Goal: Information Seeking & Learning: Learn about a topic

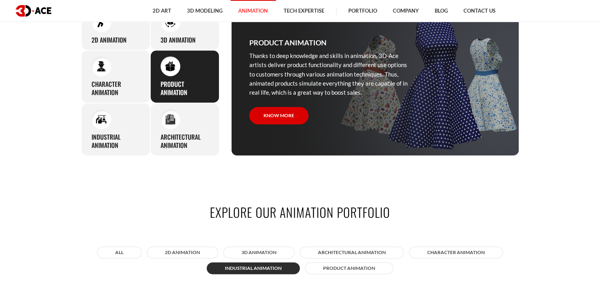
scroll to position [395, 0]
click at [191, 38] on h3 "3D Animation" at bounding box center [178, 40] width 35 height 8
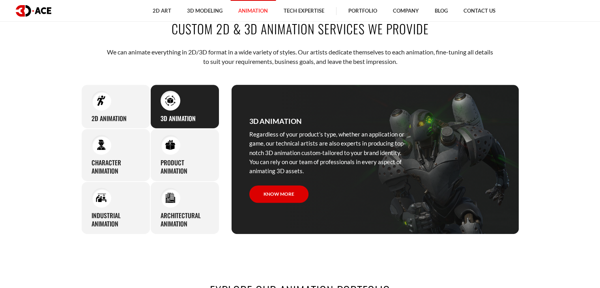
scroll to position [316, 0]
click at [107, 103] on div at bounding box center [102, 101] width 20 height 20
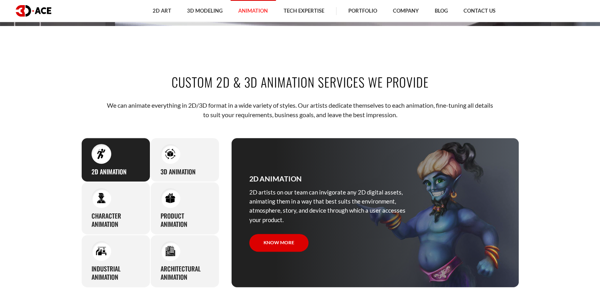
scroll to position [276, 0]
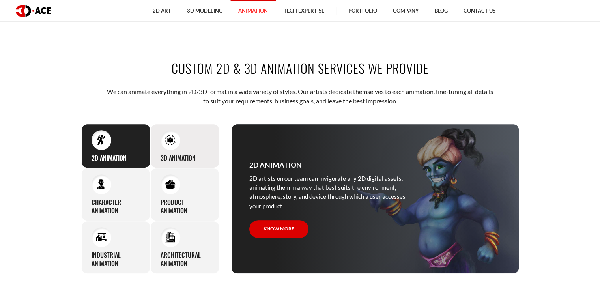
click at [180, 154] on h3 "3D Animation" at bounding box center [178, 158] width 35 height 8
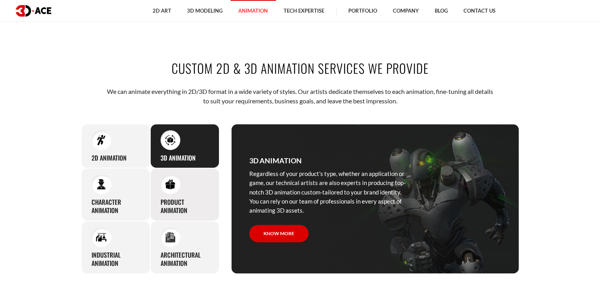
click at [174, 198] on h3 "Product animation" at bounding box center [185, 206] width 49 height 17
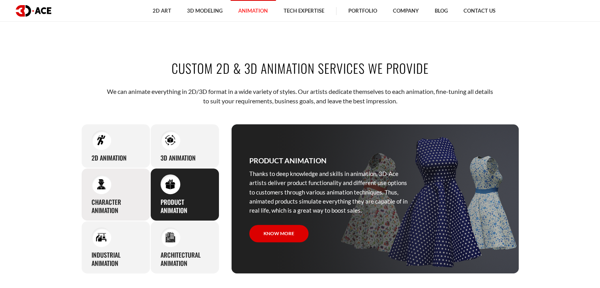
click at [122, 196] on div "Character animation 3D-Ace artists bring characters to life through various ani…" at bounding box center [115, 194] width 69 height 53
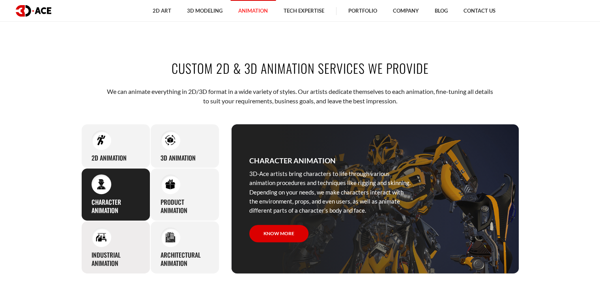
click at [103, 242] on div at bounding box center [102, 237] width 20 height 20
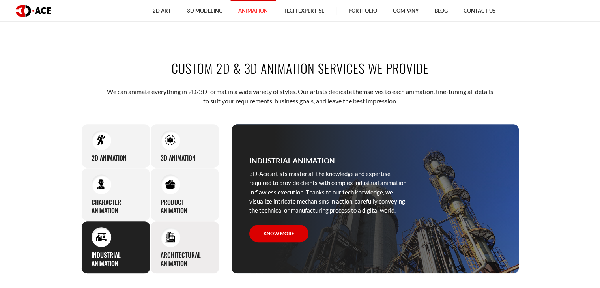
click at [170, 241] on img at bounding box center [170, 237] width 11 height 11
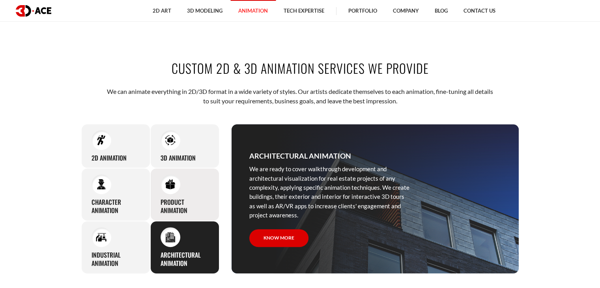
click at [175, 201] on h3 "Product animation" at bounding box center [185, 206] width 49 height 17
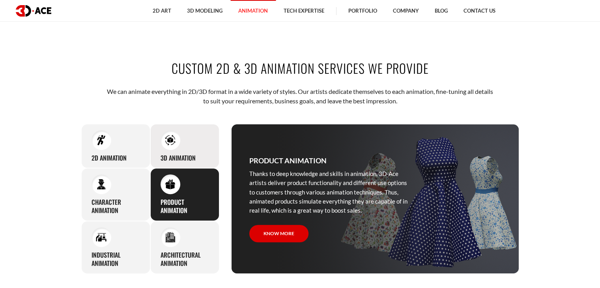
click at [186, 144] on div "3D Animation Regardless of your product’s type, whether an application or game,…" at bounding box center [184, 146] width 69 height 45
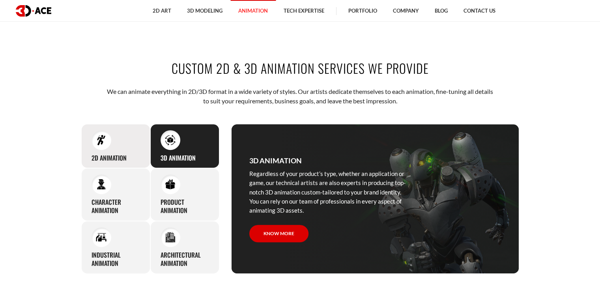
click at [118, 142] on div "2D Animation 2D artists on our team can invigorate any 2D digital assets, anima…" at bounding box center [115, 146] width 69 height 45
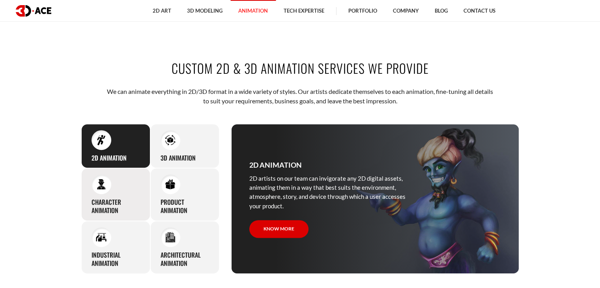
click at [104, 206] on h3 "Character animation" at bounding box center [116, 206] width 49 height 17
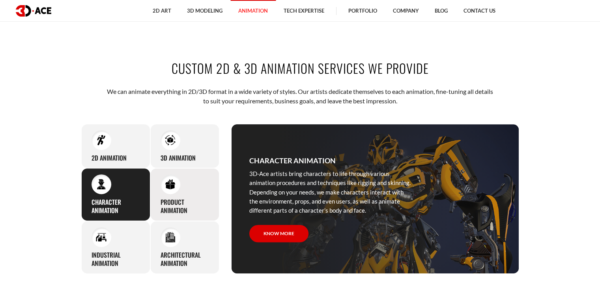
click at [164, 194] on div "Product animation Thanks to deep knowledge and skills in animation, 3D-Ace arti…" at bounding box center [184, 194] width 69 height 53
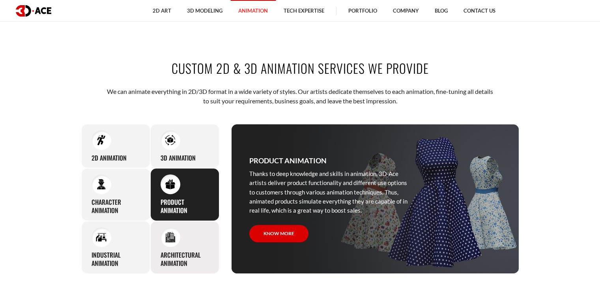
click at [175, 241] on div at bounding box center [171, 237] width 20 height 20
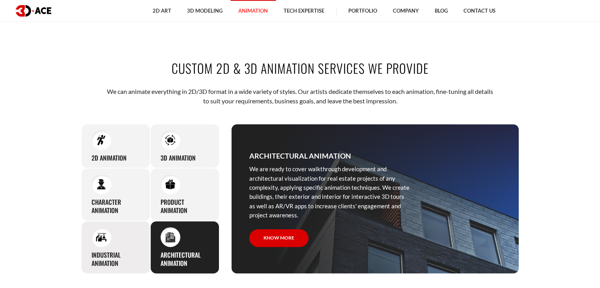
click at [107, 254] on h3 "Industrial animation" at bounding box center [116, 259] width 49 height 17
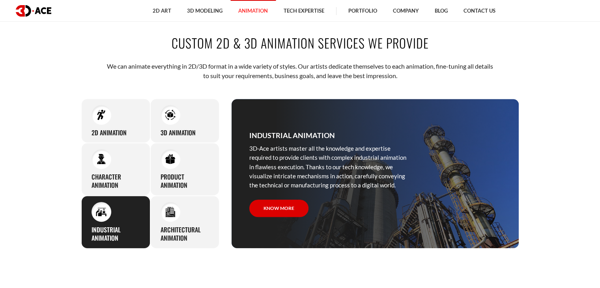
scroll to position [316, 0]
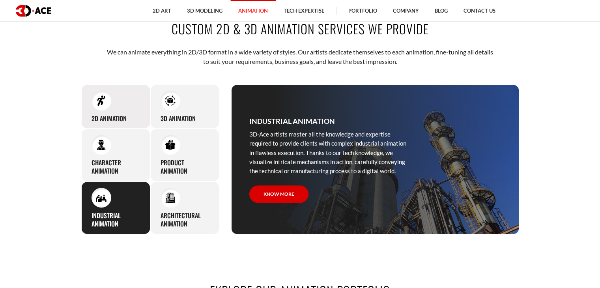
click at [109, 106] on div at bounding box center [102, 101] width 20 height 20
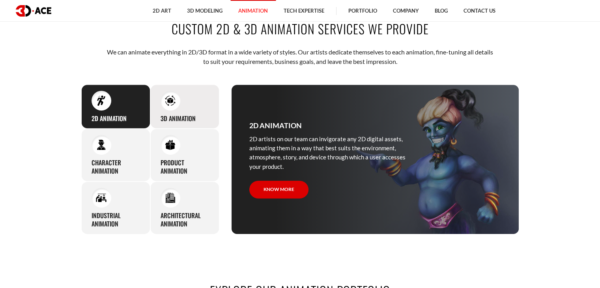
click at [199, 110] on div "3D Animation Regardless of your product’s type, whether an application or game,…" at bounding box center [184, 106] width 69 height 45
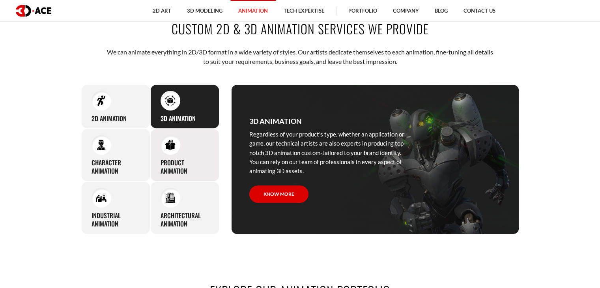
click at [193, 156] on div "Product animation Thanks to deep knowledge and skills in animation, 3D-Ace arti…" at bounding box center [184, 155] width 69 height 53
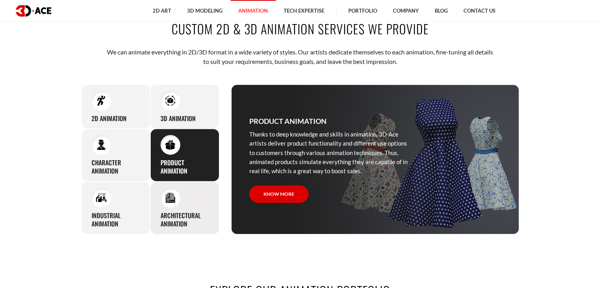
click at [185, 205] on div "Architectural animation We are ready to cover walkthrough development and archi…" at bounding box center [184, 208] width 69 height 53
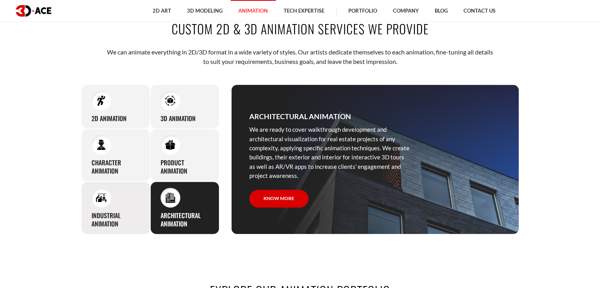
click at [107, 209] on div "Industrial animation 3D-Ace artists master all the knowledge and expertise requ…" at bounding box center [115, 208] width 69 height 53
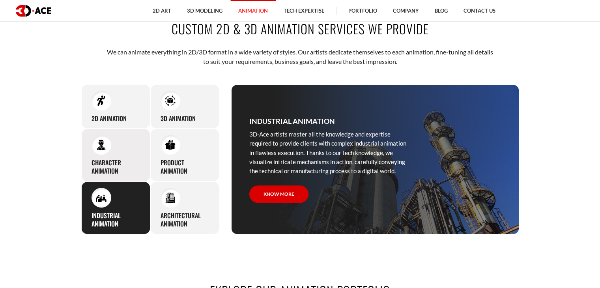
click at [98, 165] on h3 "Character animation" at bounding box center [116, 167] width 49 height 17
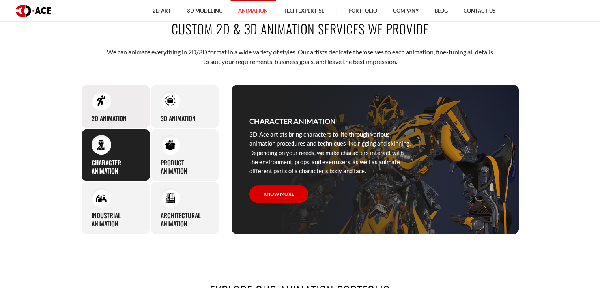
click at [107, 102] on div at bounding box center [102, 101] width 20 height 20
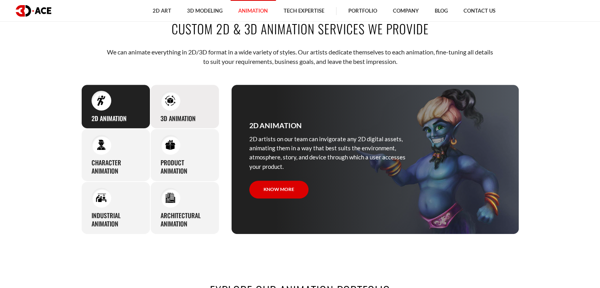
click at [186, 99] on div "3D Animation Regardless of your product’s type, whether an application or game,…" at bounding box center [184, 106] width 69 height 45
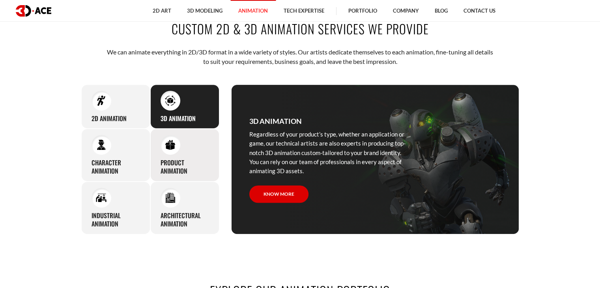
click at [197, 154] on div "Product animation Thanks to deep knowledge and skills in animation, 3D-Ace arti…" at bounding box center [184, 155] width 69 height 53
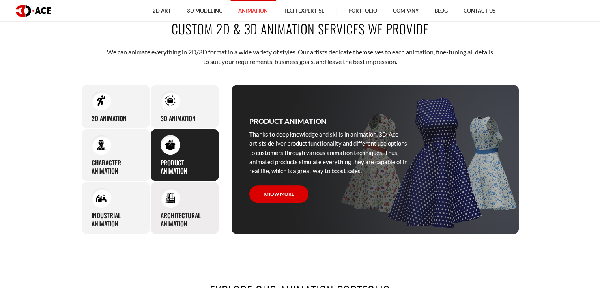
click at [184, 216] on h3 "Architectural animation" at bounding box center [185, 220] width 49 height 17
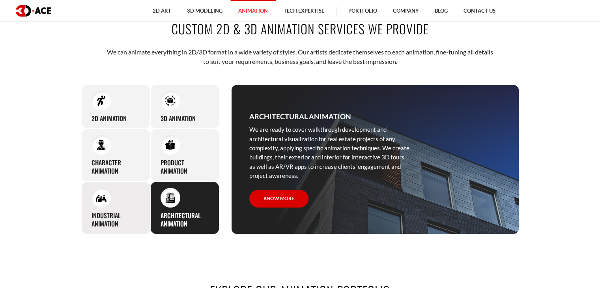
click at [119, 207] on div "Industrial animation 3D-Ace artists master all the knowledge and expertise requ…" at bounding box center [115, 208] width 69 height 53
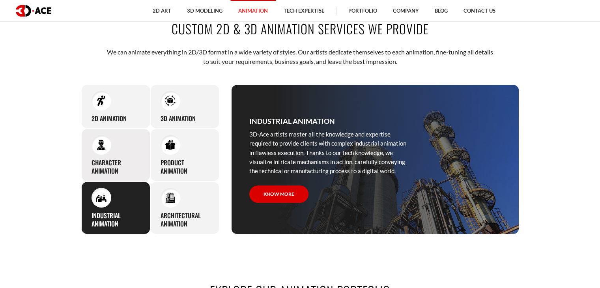
click at [106, 159] on h3 "Character animation" at bounding box center [116, 167] width 49 height 17
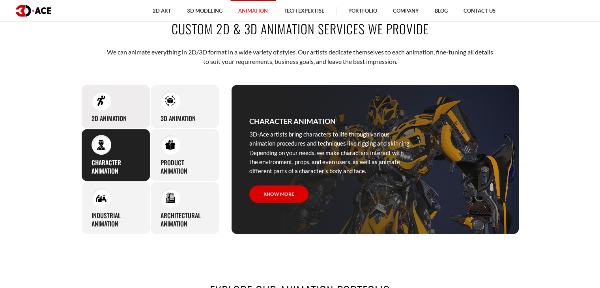
click at [105, 103] on img at bounding box center [101, 100] width 11 height 11
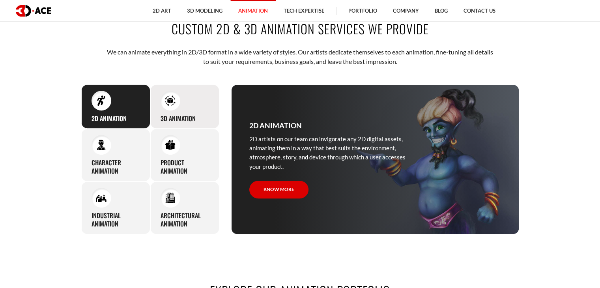
click at [186, 101] on div "3D Animation Regardless of your product’s type, whether an application or game,…" at bounding box center [184, 106] width 69 height 45
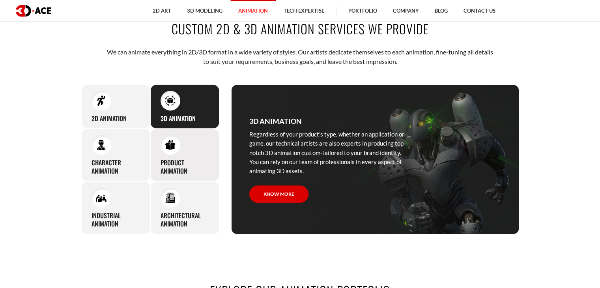
click at [187, 157] on div "Product animation Thanks to deep knowledge and skills in animation, 3D-Ace arti…" at bounding box center [184, 155] width 69 height 53
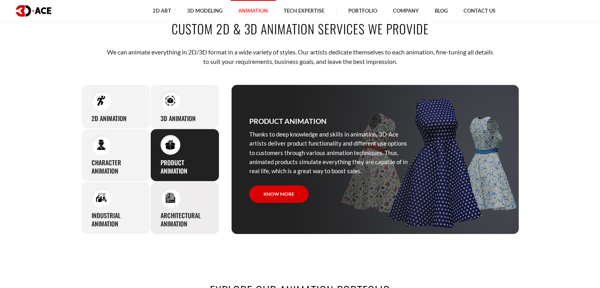
click at [187, 209] on div "Architectural animation We are ready to cover walkthrough development and archi…" at bounding box center [184, 208] width 69 height 53
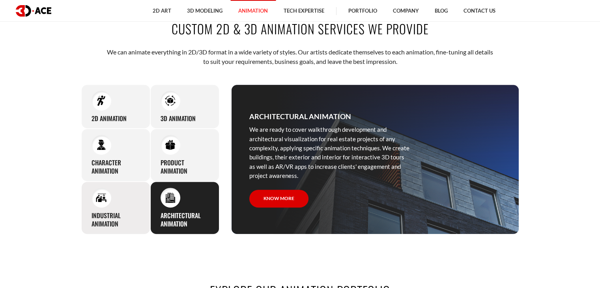
click at [111, 210] on div "Industrial animation 3D-Ace artists master all the knowledge and expertise requ…" at bounding box center [115, 208] width 69 height 53
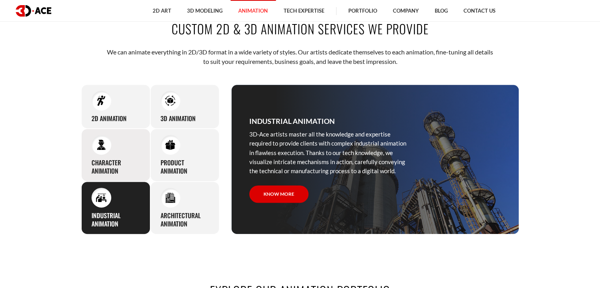
click at [98, 165] on h3 "Character animation" at bounding box center [116, 167] width 49 height 17
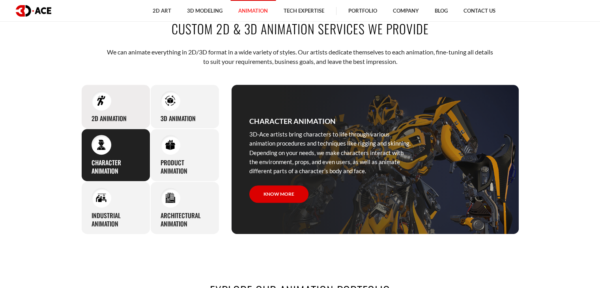
click at [102, 109] on div at bounding box center [102, 101] width 20 height 20
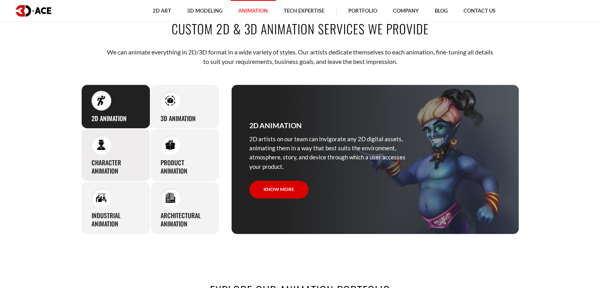
click at [103, 153] on div at bounding box center [102, 145] width 20 height 20
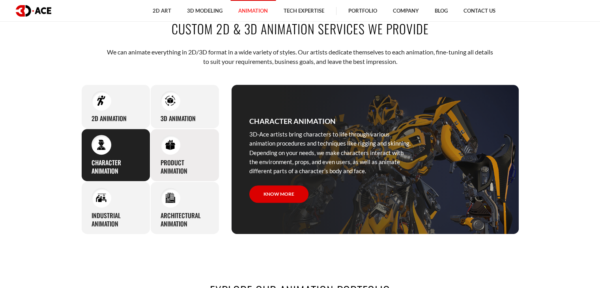
click at [175, 154] on div "Product animation Thanks to deep knowledge and skills in animation, 3D-Ace arti…" at bounding box center [184, 155] width 69 height 53
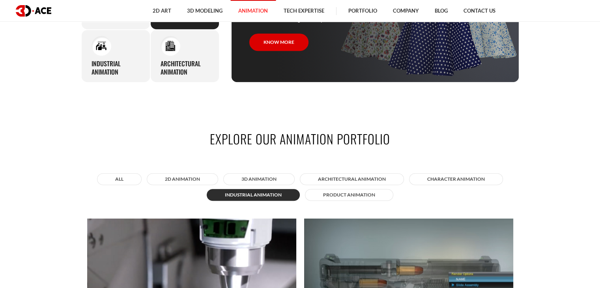
scroll to position [552, 0]
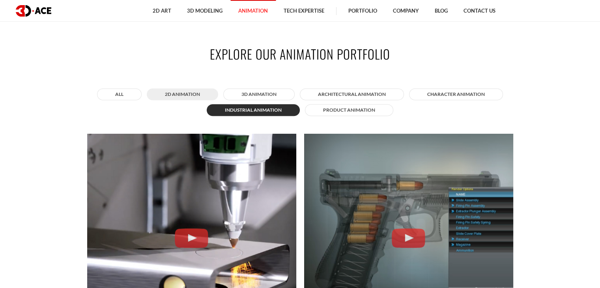
click at [180, 93] on button "2D Animation" at bounding box center [182, 94] width 71 height 12
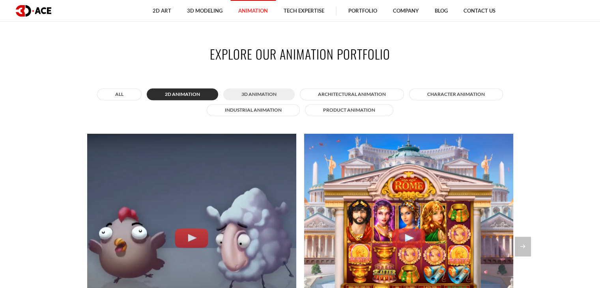
click at [262, 91] on button "3D Animation" at bounding box center [258, 94] width 71 height 12
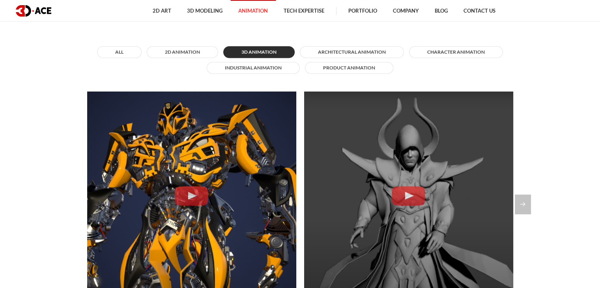
scroll to position [671, 0]
